Goal: Information Seeking & Learning: Get advice/opinions

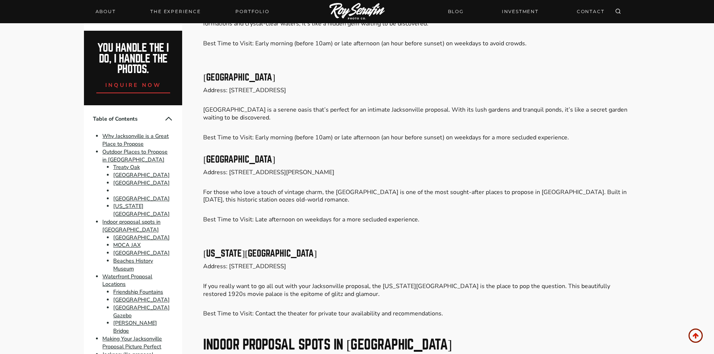
scroll to position [638, 0]
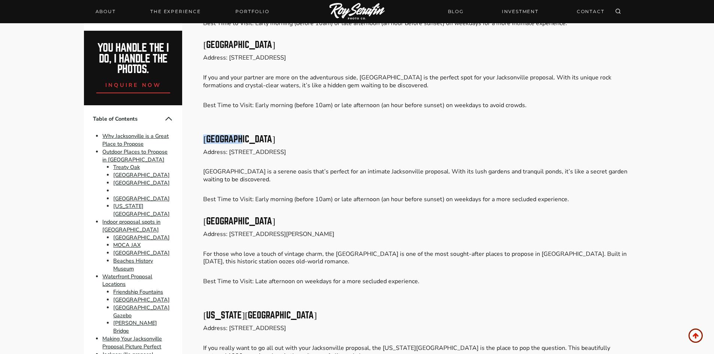
drag, startPoint x: 205, startPoint y: 156, endPoint x: 255, endPoint y: 155, distance: 50.3
click at [255, 144] on h3 "[GEOGRAPHIC_DATA]" at bounding box center [416, 139] width 427 height 9
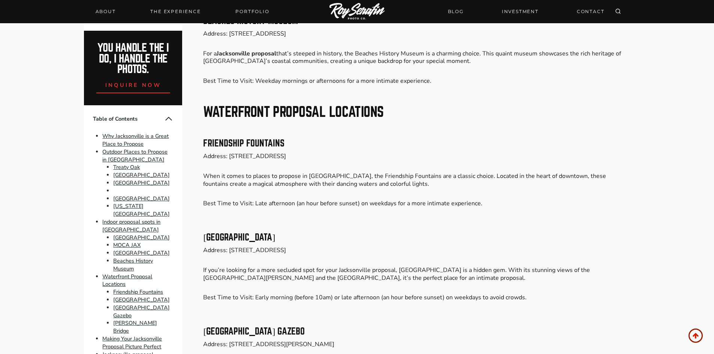
scroll to position [1688, 0]
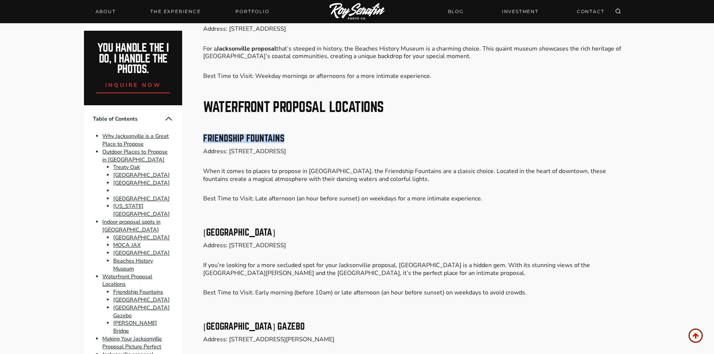
drag, startPoint x: 201, startPoint y: 144, endPoint x: 284, endPoint y: 143, distance: 83.6
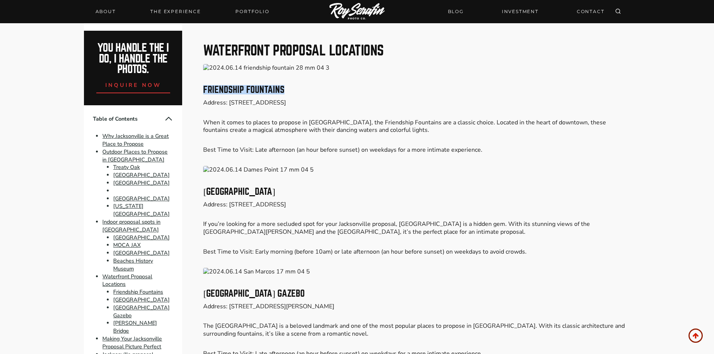
scroll to position [1763, 0]
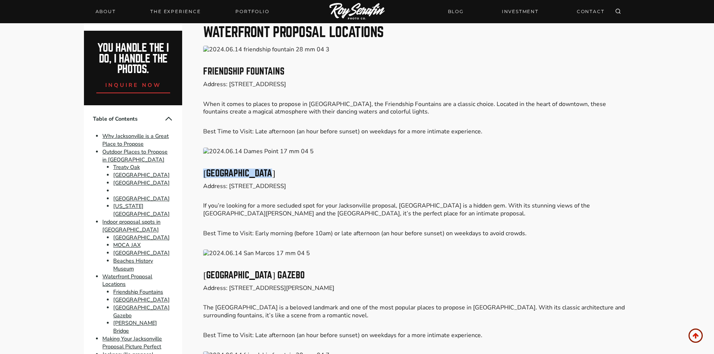
drag, startPoint x: 195, startPoint y: 177, endPoint x: 269, endPoint y: 167, distance: 73.8
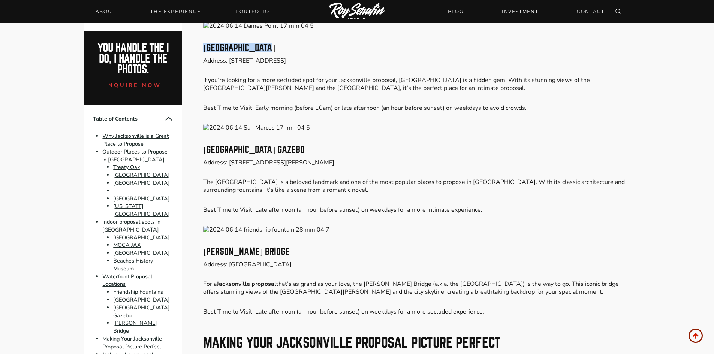
scroll to position [1913, 0]
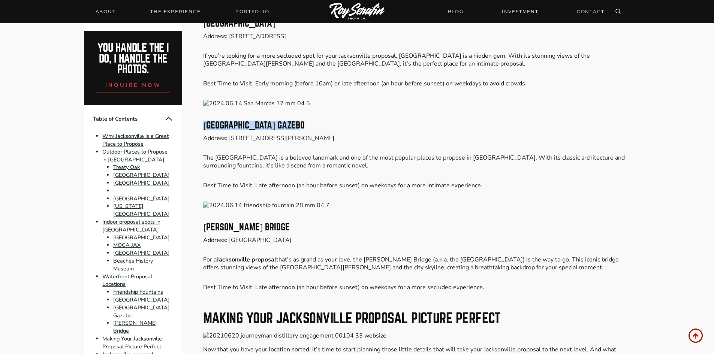
drag, startPoint x: 201, startPoint y: 123, endPoint x: 313, endPoint y: 125, distance: 111.8
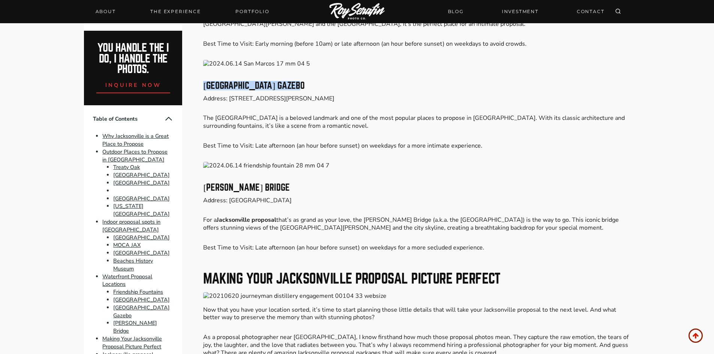
scroll to position [1988, 0]
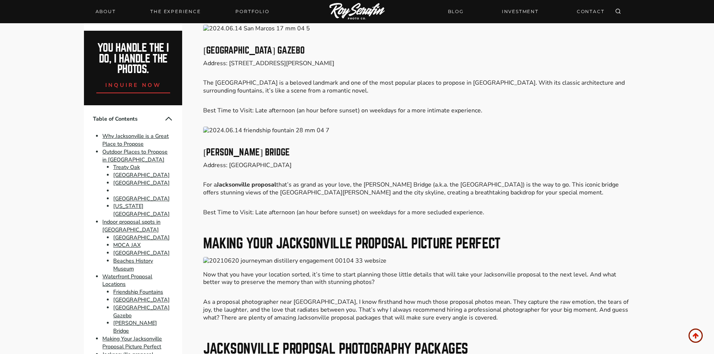
click at [302, 156] on h3 "[PERSON_NAME] Bridge" at bounding box center [416, 152] width 427 height 9
drag, startPoint x: 198, startPoint y: 150, endPoint x: 294, endPoint y: 148, distance: 95.3
click at [331, 183] on p "For a Jacksonville proposal that’s as grand as your love, the [PERSON_NAME] Bri…" at bounding box center [416, 189] width 427 height 16
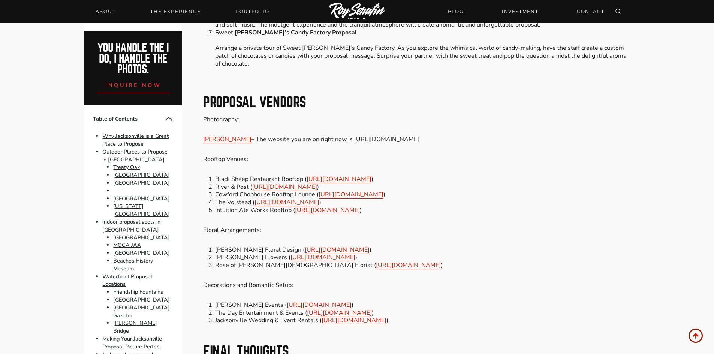
scroll to position [3113, 0]
